Goal: Task Accomplishment & Management: Use online tool/utility

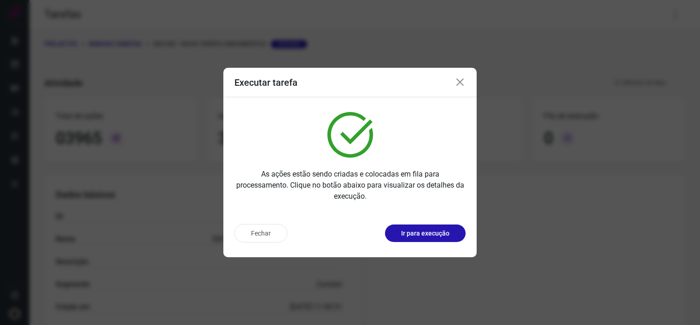
click at [462, 83] on icon at bounding box center [459, 82] width 11 height 11
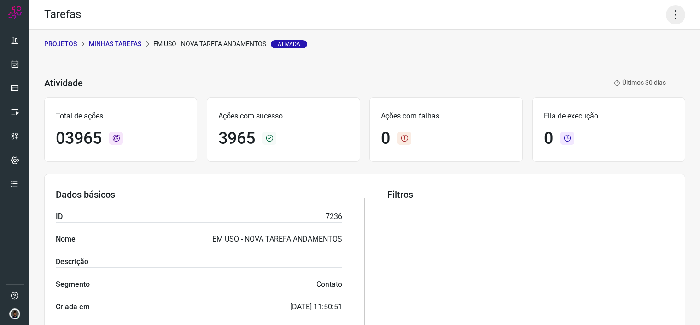
click at [666, 18] on icon at bounding box center [675, 14] width 19 height 19
click at [120, 44] on p "Minhas Tarefas" at bounding box center [115, 44] width 52 height 10
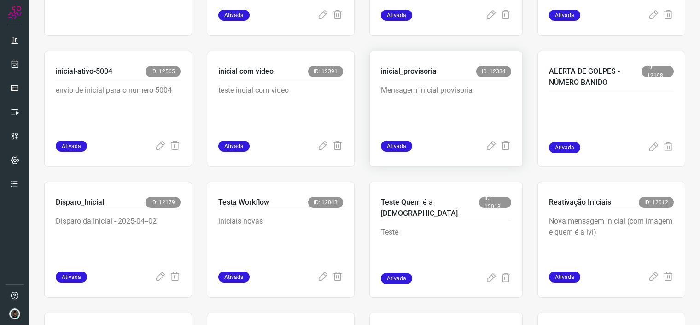
click at [412, 132] on div "Mensagem inicial provisoria" at bounding box center [446, 109] width 130 height 61
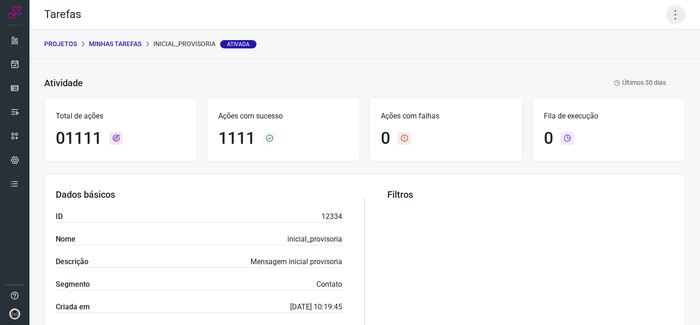
click at [669, 13] on icon at bounding box center [675, 14] width 19 height 19
click at [636, 63] on li "Executar" at bounding box center [635, 59] width 84 height 15
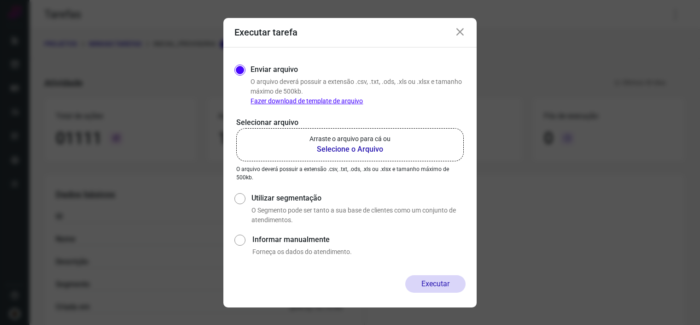
click at [320, 149] on b "Selecione o Arquivo" at bounding box center [349, 149] width 81 height 11
click at [0, 0] on input "Arraste o arquivo para cá ou Selecione o Arquivo" at bounding box center [0, 0] width 0 height 0
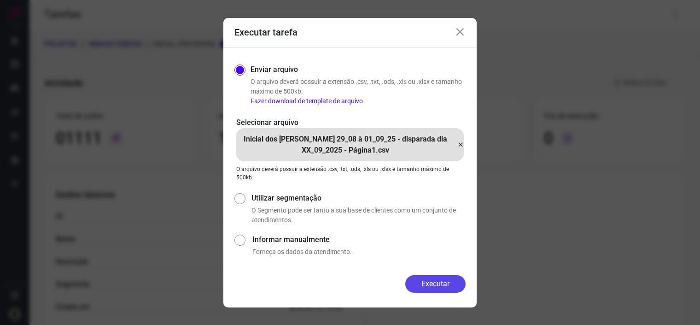
click at [444, 281] on button "Executar" at bounding box center [435, 283] width 60 height 17
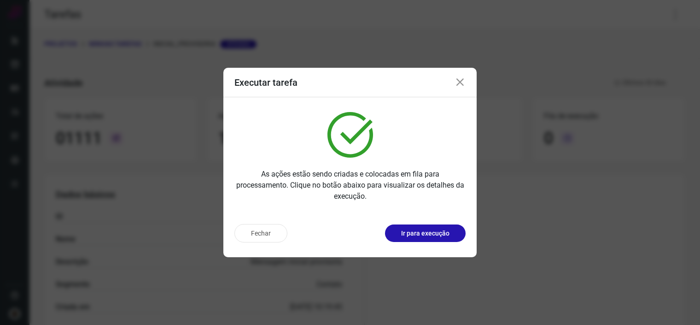
click at [468, 81] on div "Executar tarefa" at bounding box center [349, 82] width 253 height 29
click at [464, 81] on icon at bounding box center [459, 82] width 11 height 11
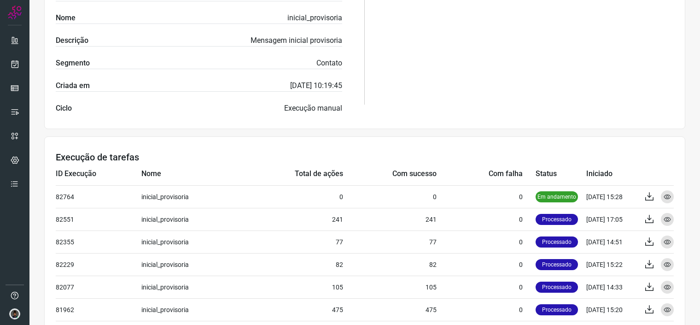
scroll to position [320, 0]
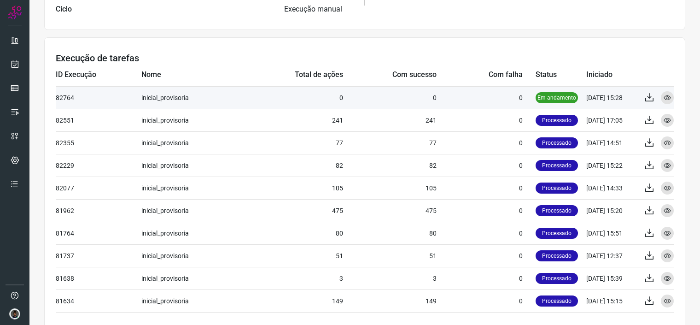
click at [333, 98] on td "0" at bounding box center [292, 97] width 102 height 23
click at [663, 94] on icon at bounding box center [666, 97] width 7 height 7
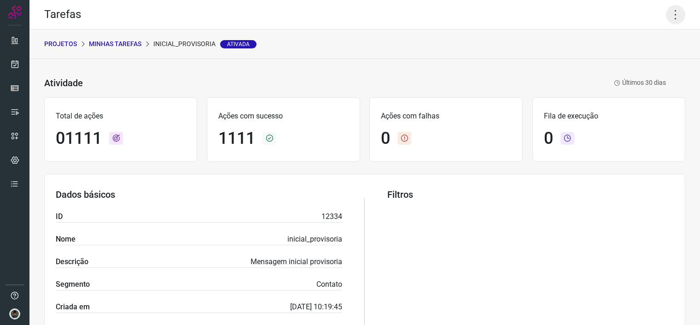
click at [670, 12] on icon at bounding box center [675, 14] width 19 height 19
click at [625, 62] on li "Executar" at bounding box center [635, 59] width 84 height 15
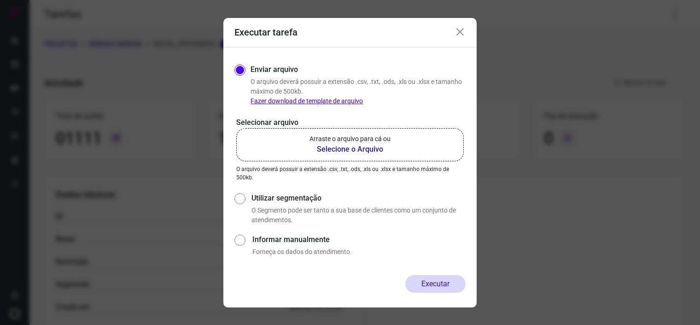
click at [324, 152] on b "Selecione o Arquivo" at bounding box center [349, 149] width 81 height 11
click at [0, 0] on input "Arraste o arquivo para cá ou Selecione o Arquivo" at bounding box center [0, 0] width 0 height 0
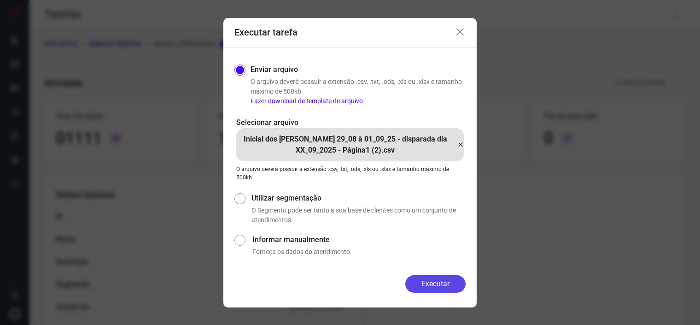
click at [429, 284] on button "Executar" at bounding box center [435, 283] width 60 height 17
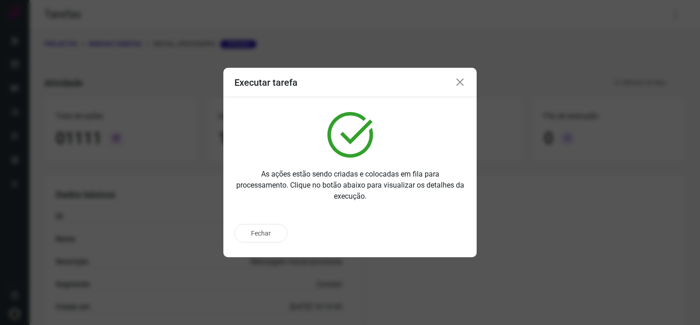
click at [456, 79] on icon at bounding box center [459, 82] width 11 height 11
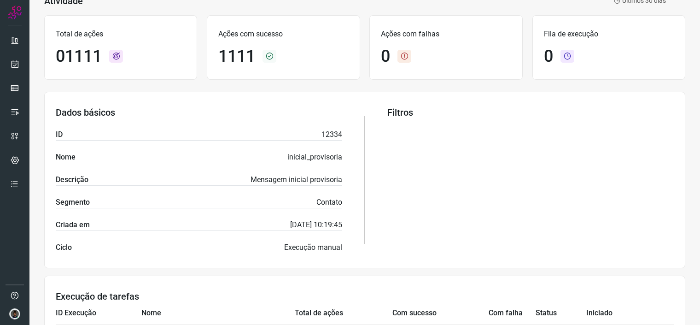
scroll to position [307, 0]
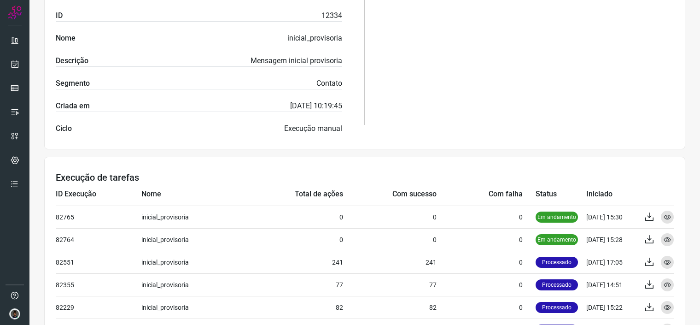
scroll to position [218, 0]
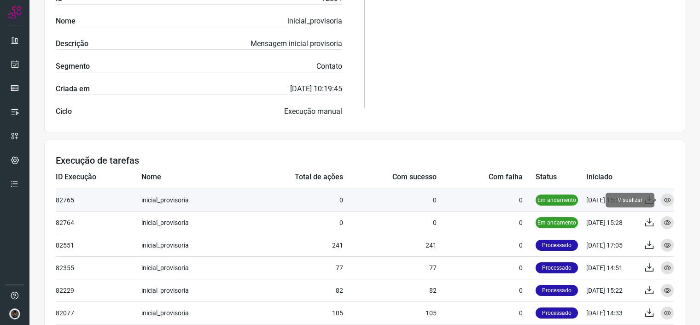
click at [664, 200] on div "Visualizar" at bounding box center [667, 199] width 13 height 13
